Goal: Transaction & Acquisition: Purchase product/service

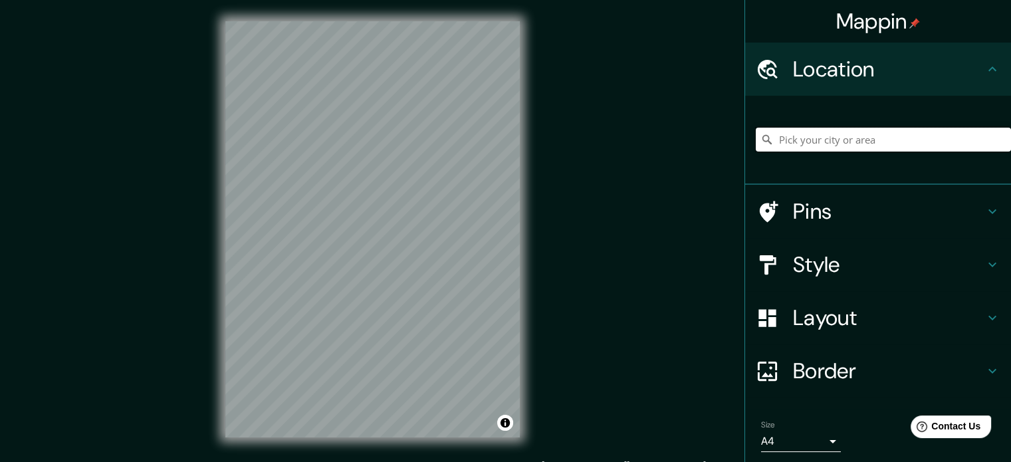
click at [900, 129] on input "Pick your city or area" at bounding box center [883, 140] width 255 height 24
click at [900, 135] on input "Pick your city or area" at bounding box center [883, 140] width 255 height 24
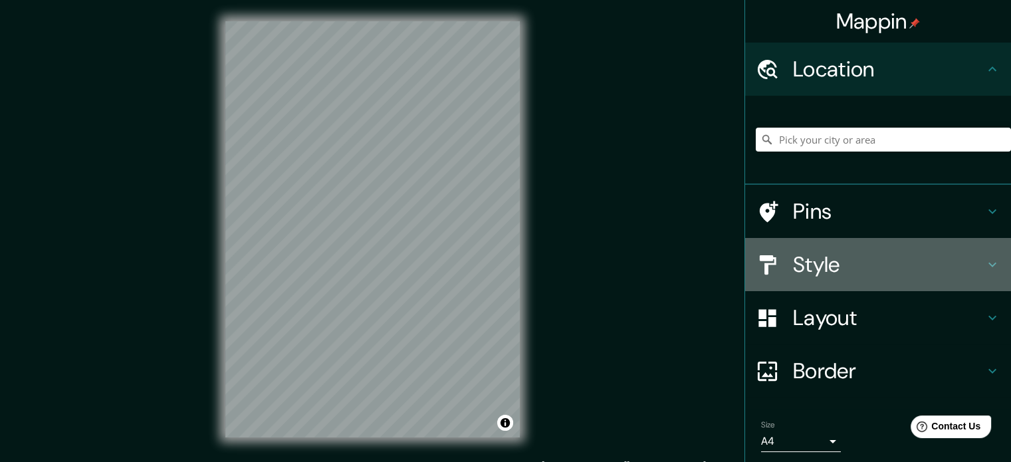
click at [867, 275] on h4 "Style" at bounding box center [888, 264] width 191 height 27
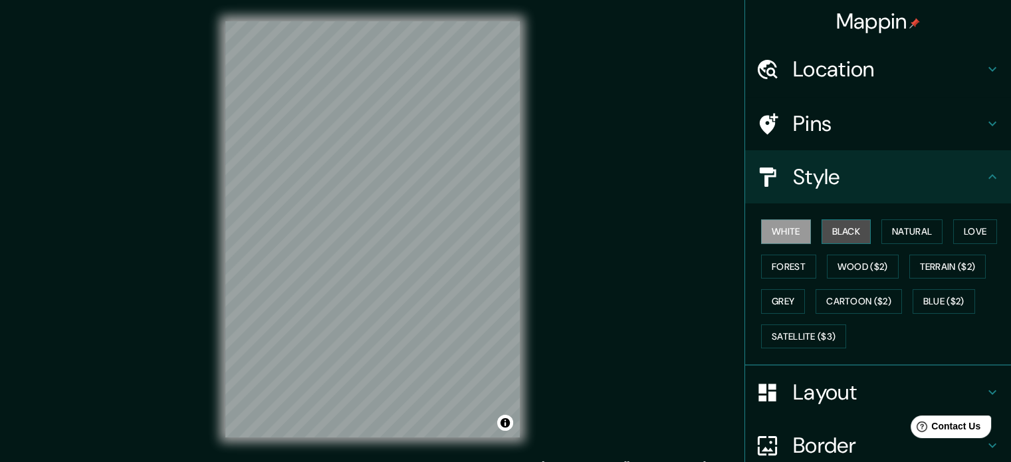
click at [826, 238] on button "Black" at bounding box center [847, 231] width 50 height 25
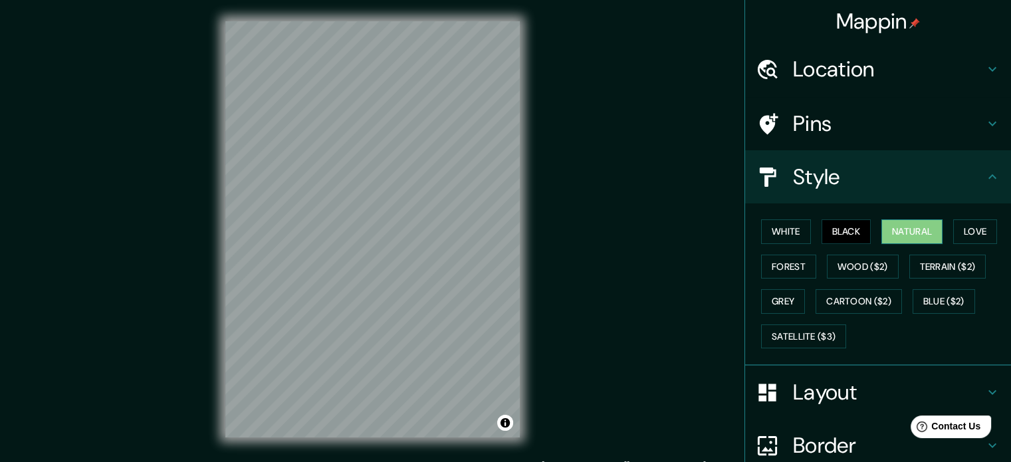
click at [890, 234] on button "Natural" at bounding box center [912, 231] width 61 height 25
click at [966, 239] on button "Love" at bounding box center [975, 231] width 44 height 25
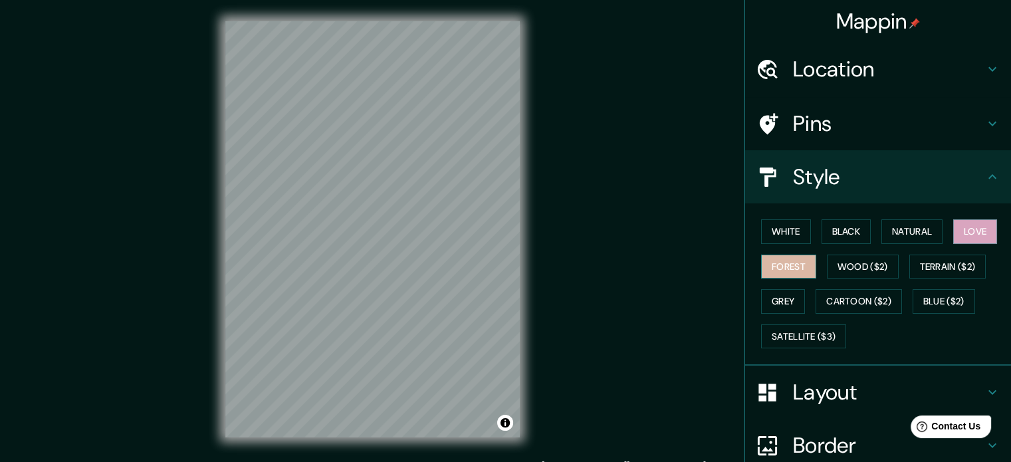
click at [771, 261] on button "Forest" at bounding box center [788, 267] width 55 height 25
click at [824, 281] on div "White Black Natural Love Forest Wood ($2) Terrain ($2) Grey Cartoon ($2) Blue (…" at bounding box center [883, 284] width 255 height 140
click at [829, 271] on button "Wood ($2)" at bounding box center [863, 267] width 72 height 25
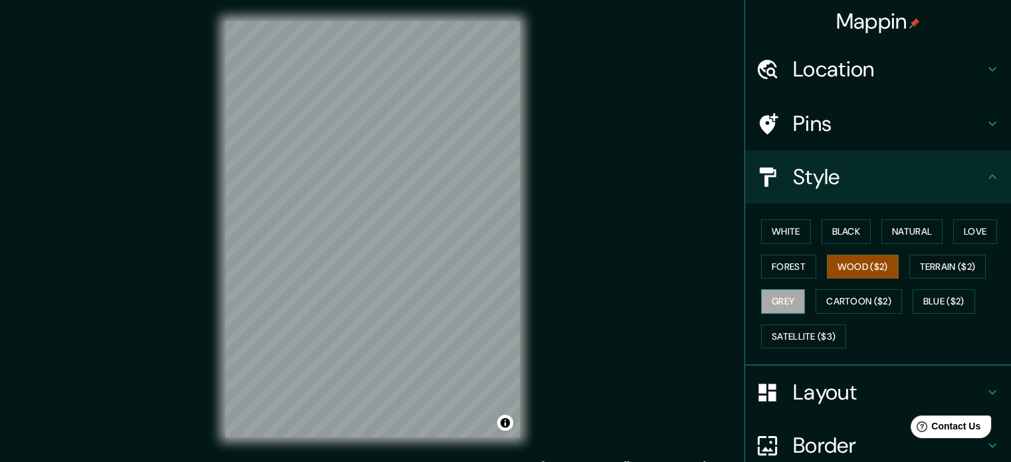
click at [776, 293] on button "Grey" at bounding box center [783, 301] width 44 height 25
click at [771, 255] on button "Forest" at bounding box center [788, 267] width 55 height 25
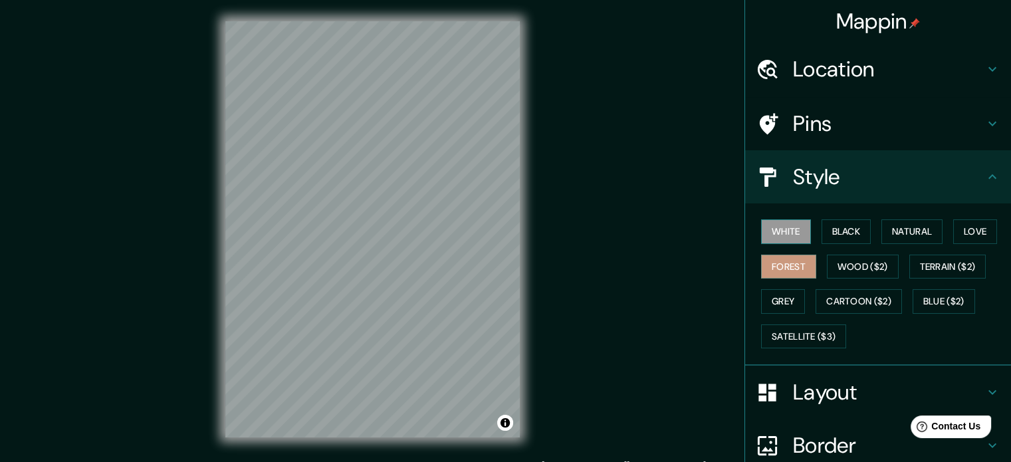
click at [766, 231] on button "White" at bounding box center [786, 231] width 50 height 25
click at [838, 233] on button "Black" at bounding box center [847, 231] width 50 height 25
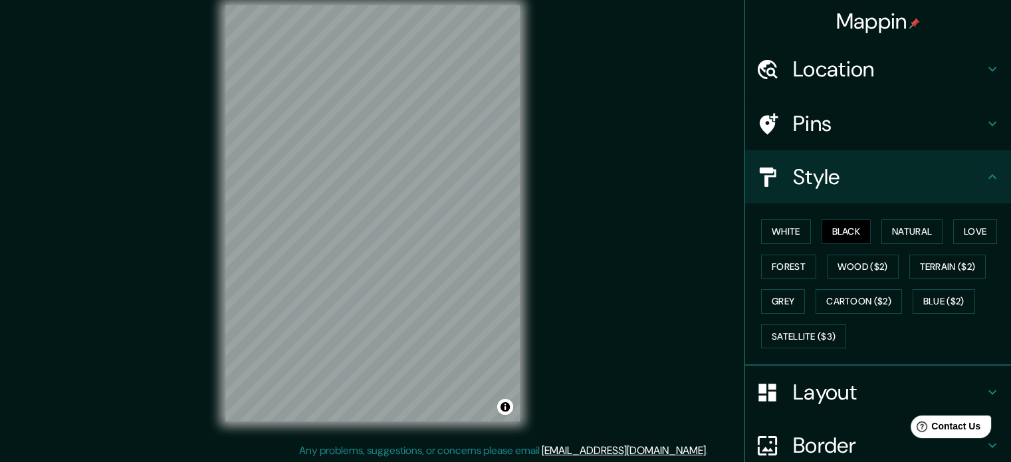
scroll to position [17, 0]
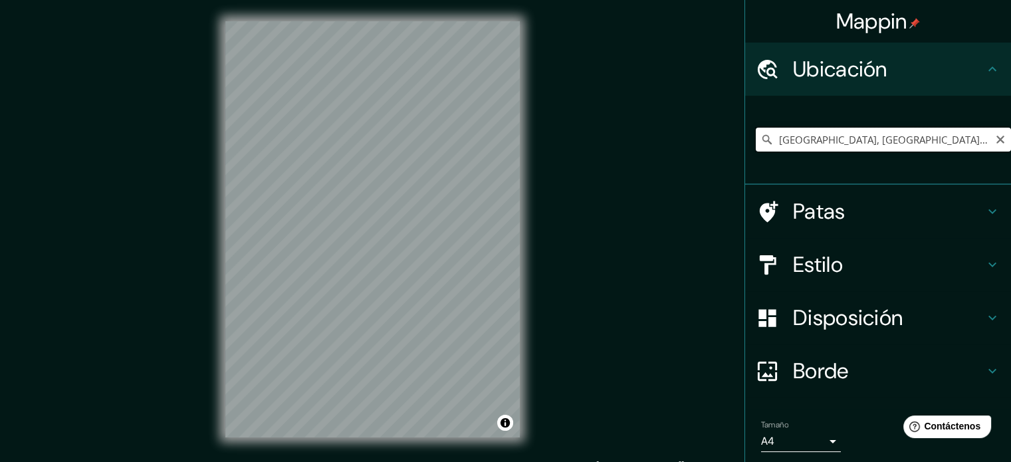
click at [940, 140] on input "Barranquilla, Atlántico, Colombia" at bounding box center [883, 140] width 255 height 24
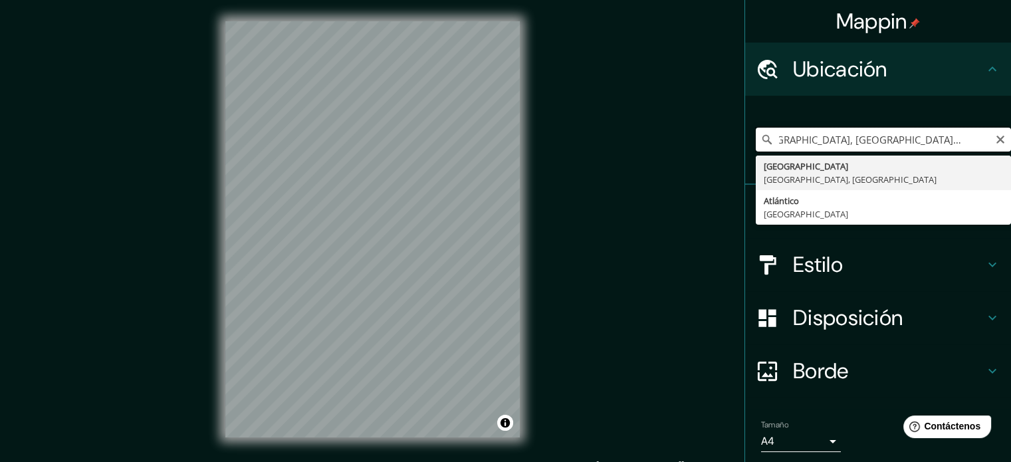
scroll to position [0, 35]
type input "Barranquilla, Atlántico, Colombia BARRIO PUMAREJO"
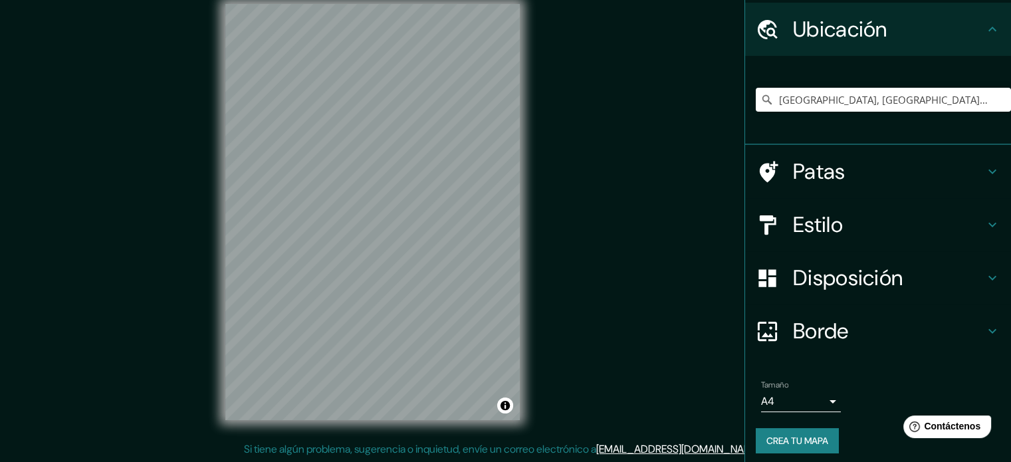
scroll to position [46, 0]
